Goal: Task Accomplishment & Management: Use online tool/utility

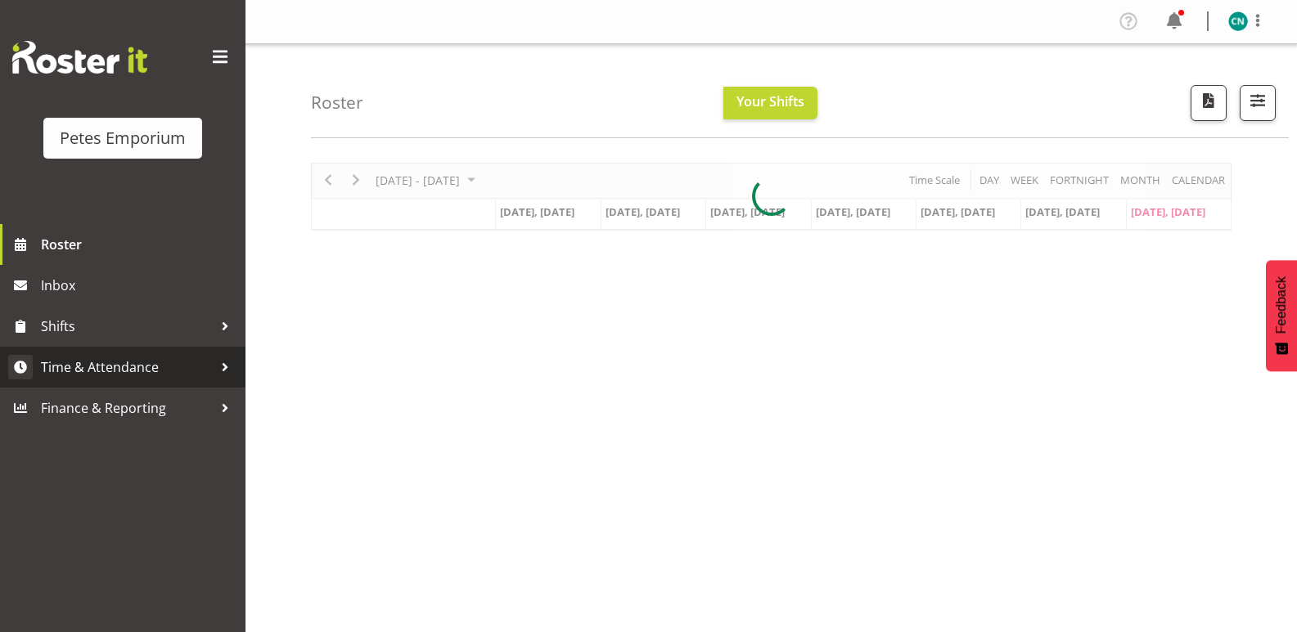
click at [151, 355] on span "Time & Attendance" at bounding box center [127, 367] width 172 height 25
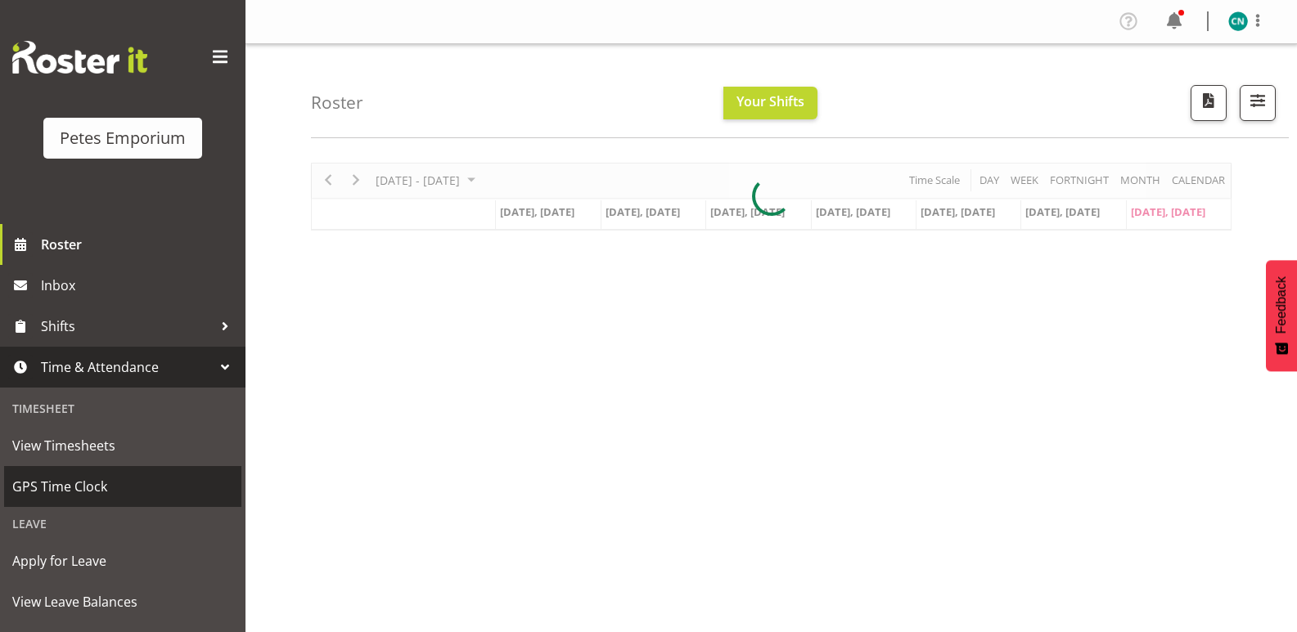
click at [94, 475] on span "GPS Time Clock" at bounding box center [122, 486] width 221 height 25
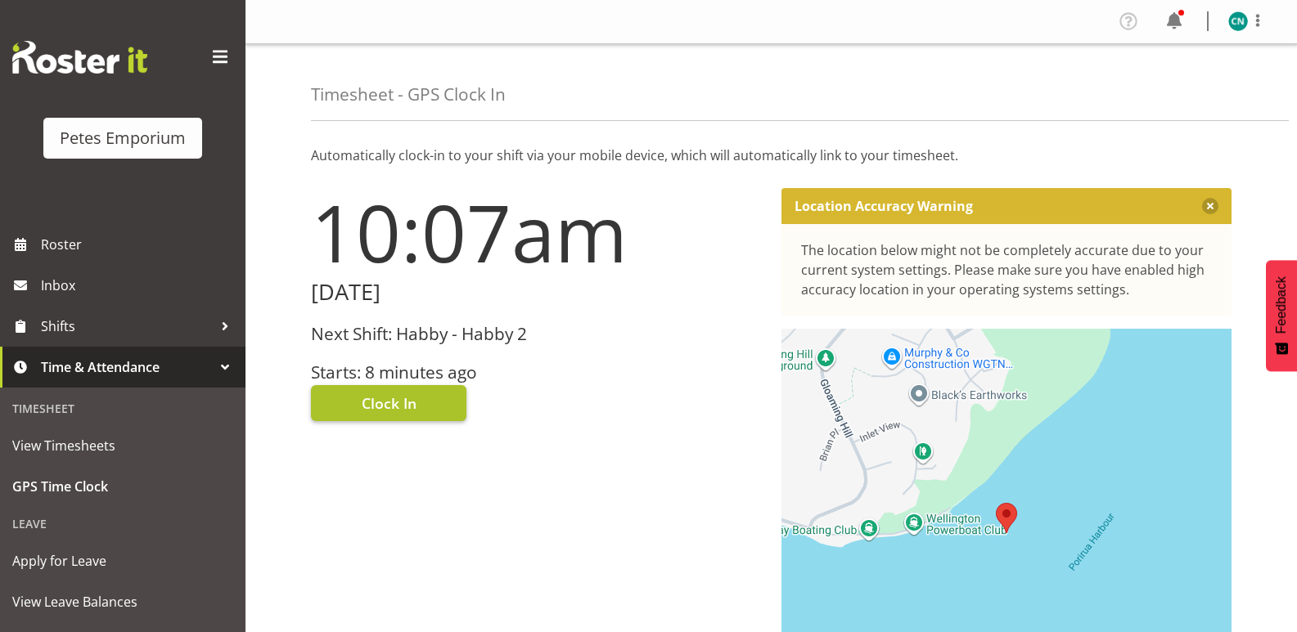
click at [403, 405] on span "Clock In" at bounding box center [389, 403] width 55 height 21
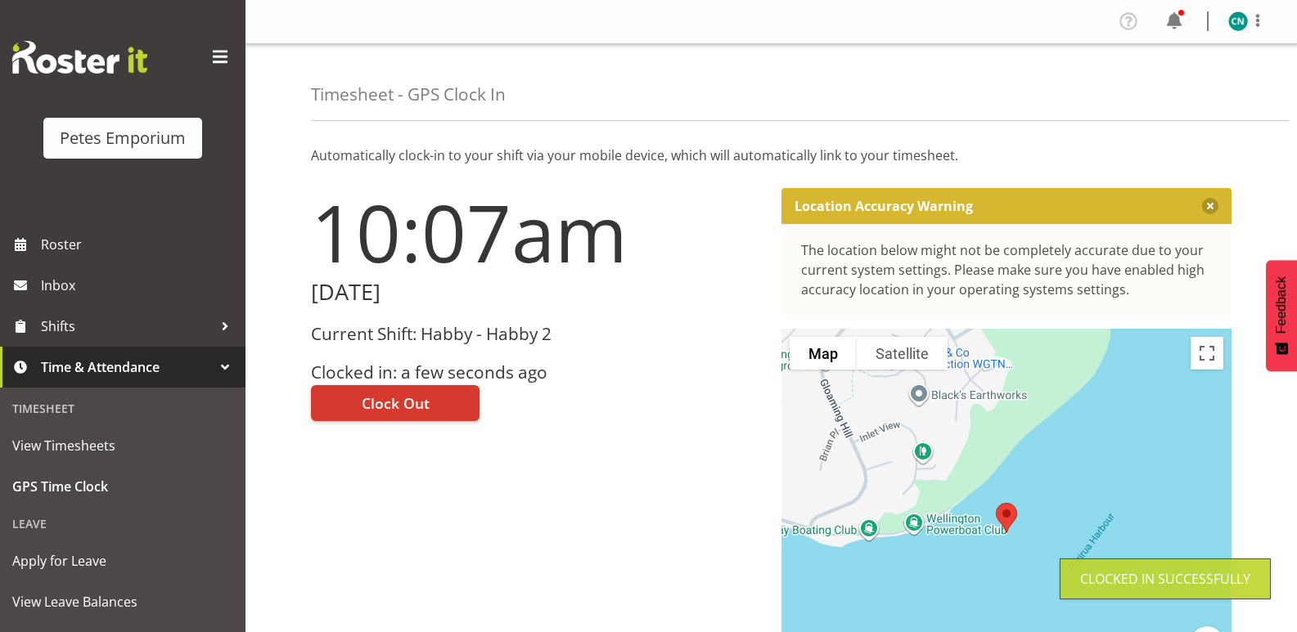
click at [1230, 14] on figure at bounding box center [1238, 21] width 20 height 20
click at [1156, 88] on link "Log Out" at bounding box center [1188, 85] width 157 height 29
